Goal: Information Seeking & Learning: Check status

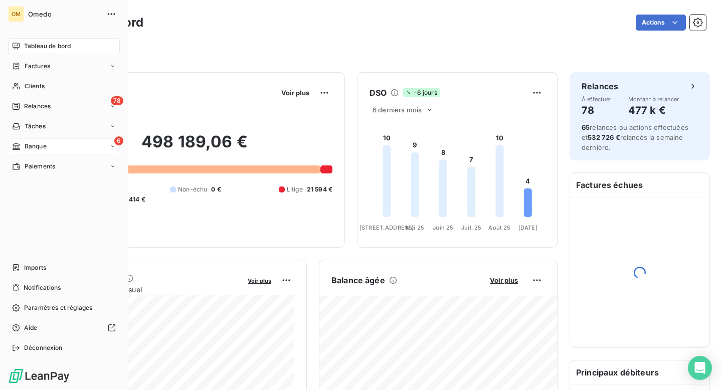
click at [34, 147] on span "Banque" at bounding box center [36, 146] width 22 height 9
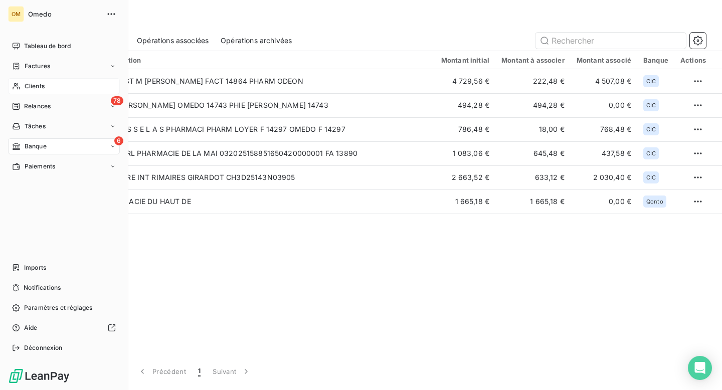
click at [36, 84] on span "Clients" at bounding box center [35, 86] width 20 height 9
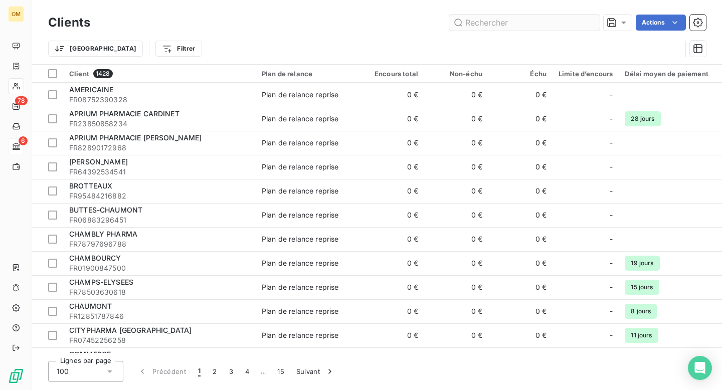
click at [470, 20] on input "text" at bounding box center [524, 23] width 150 height 16
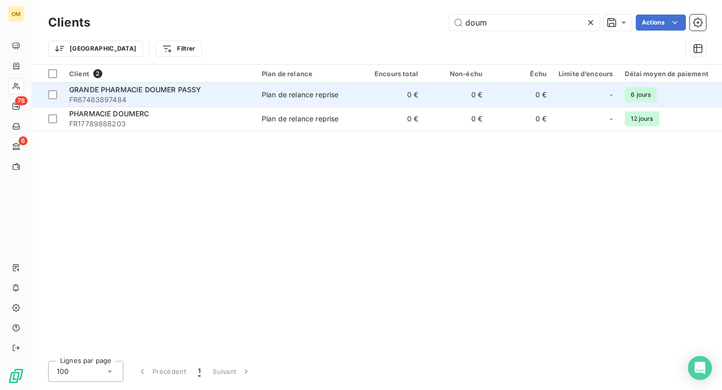
type input "doum"
click at [190, 98] on span "FR67483897484" at bounding box center [159, 100] width 180 height 10
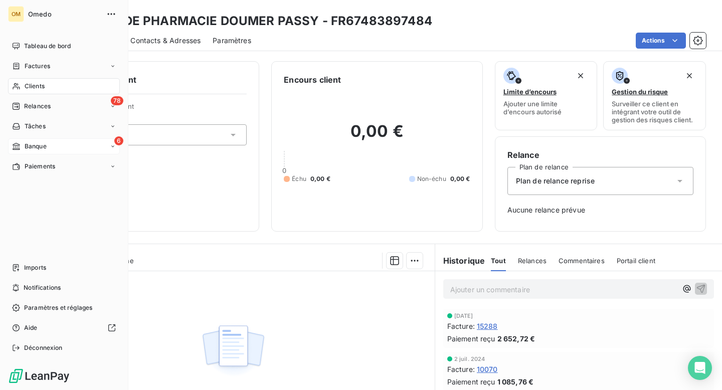
click at [33, 147] on span "Banque" at bounding box center [36, 146] width 22 height 9
